Goal: Task Accomplishment & Management: Manage account settings

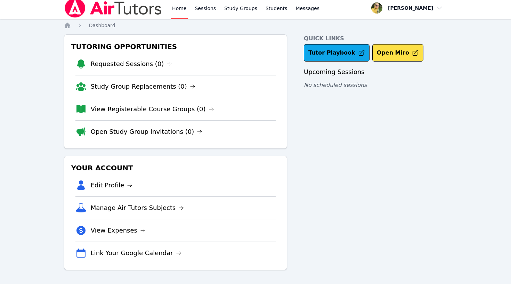
scroll to position [3, 0]
click at [403, 10] on span "button" at bounding box center [407, 7] width 76 height 15
click at [394, 121] on div "Quick Links Tutor Playbook Open Miro Upcoming Sessions No scheduled sessions" at bounding box center [375, 152] width 143 height 236
click at [140, 7] on img at bounding box center [113, 7] width 98 height 19
click at [408, 7] on span "button" at bounding box center [407, 7] width 76 height 15
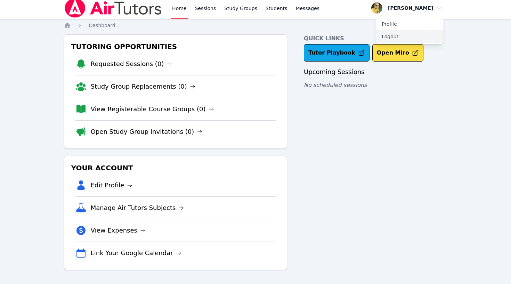
click at [396, 39] on button "Logout" at bounding box center [409, 36] width 67 height 13
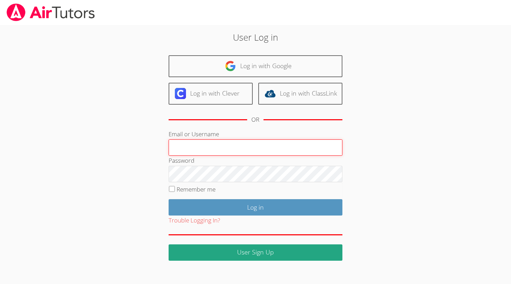
type input "[EMAIL_ADDRESS][DOMAIN_NAME]"
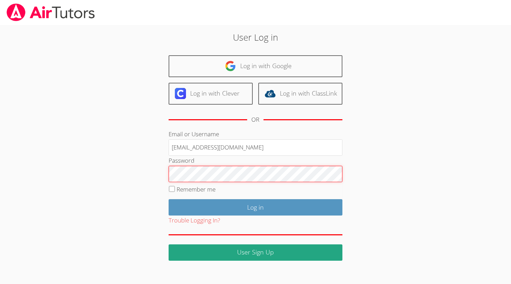
click at [255, 206] on input "Log in" at bounding box center [256, 207] width 174 height 16
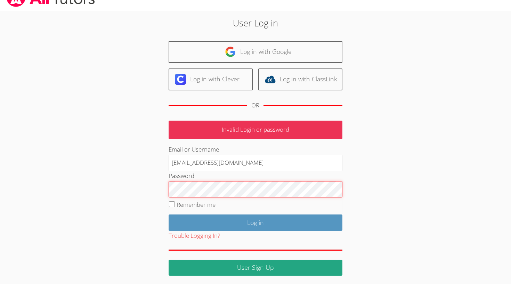
scroll to position [14, 0]
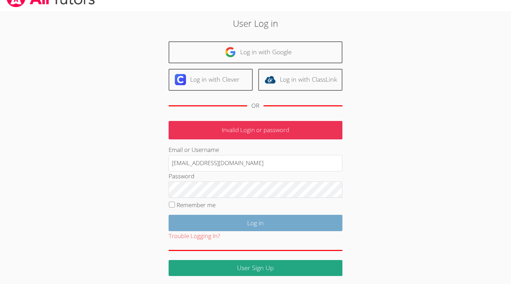
click at [261, 225] on input "Log in" at bounding box center [256, 223] width 174 height 16
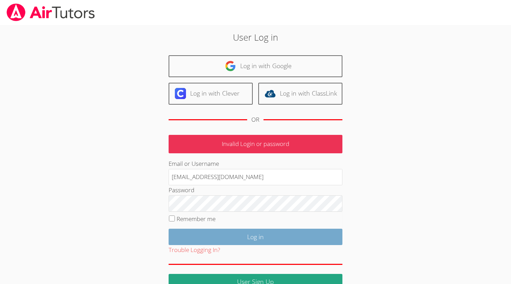
click at [255, 234] on input "Log in" at bounding box center [256, 237] width 174 height 16
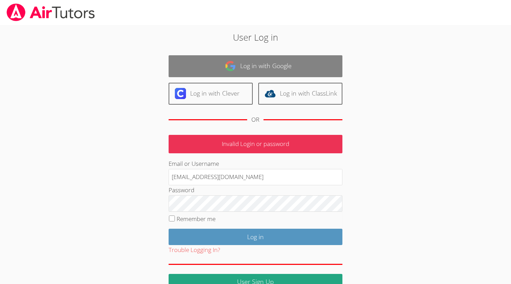
click at [292, 60] on link "Log in with Google" at bounding box center [256, 66] width 174 height 22
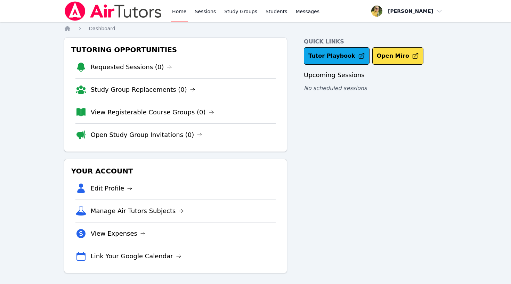
click at [413, 9] on span "button" at bounding box center [407, 10] width 76 height 15
